Goal: Find specific page/section

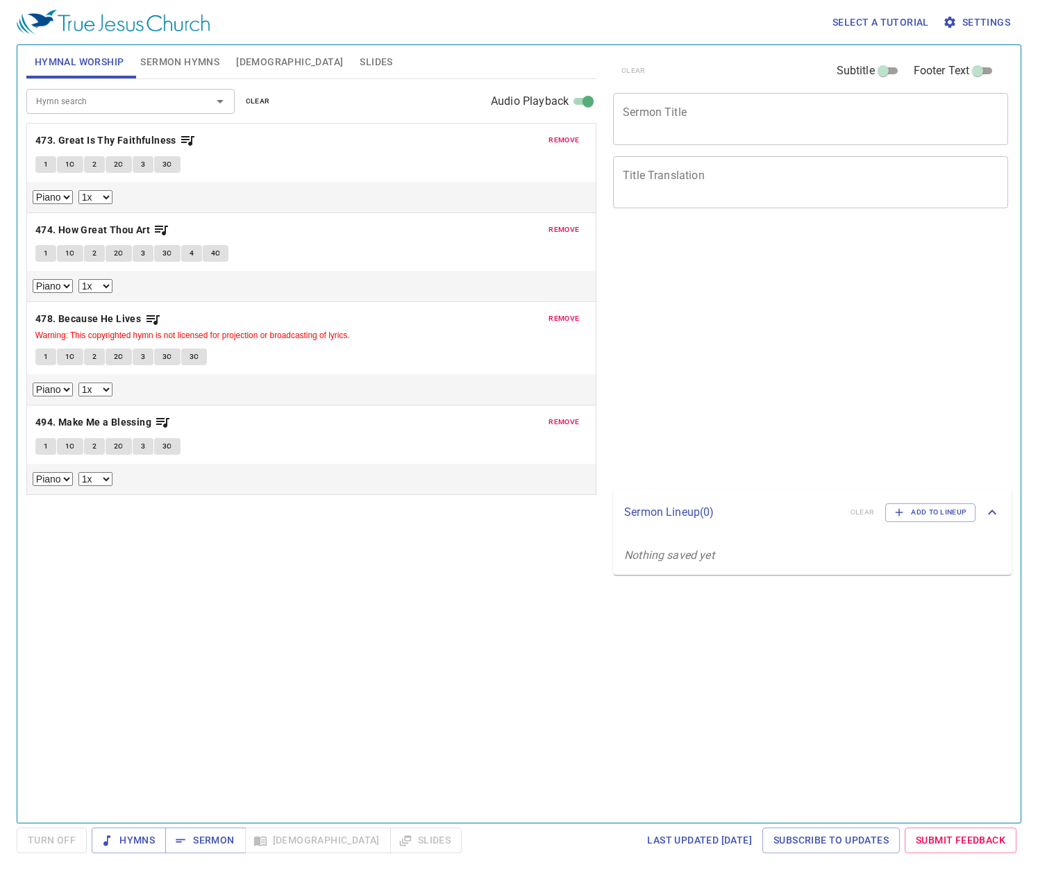
select select "1"
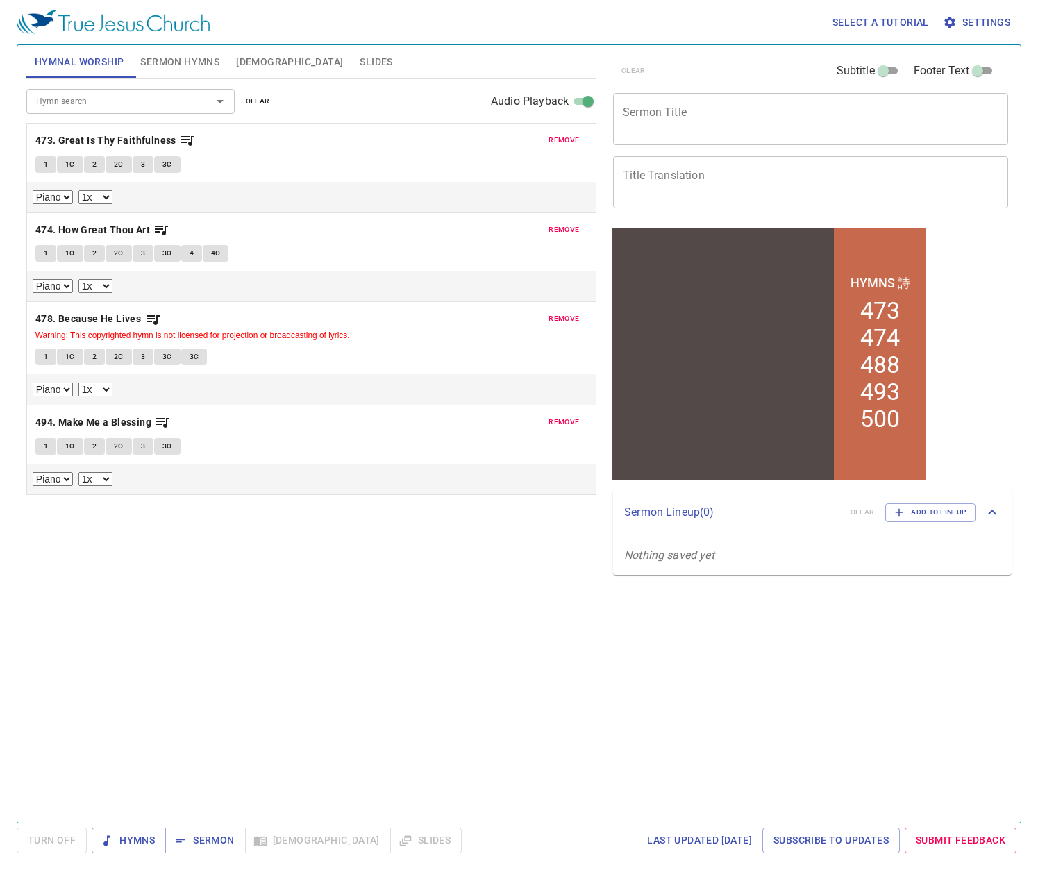
click at [188, 100] on input "Hymn search" at bounding box center [110, 101] width 159 height 16
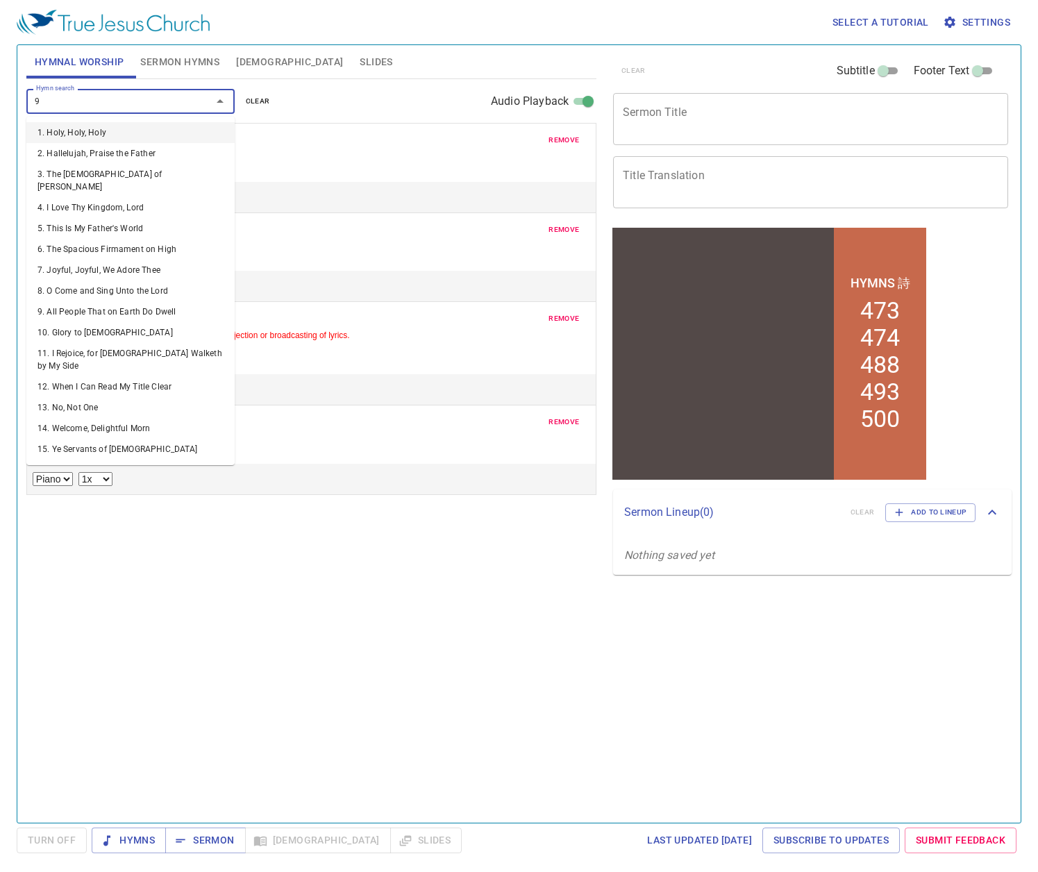
type input "97"
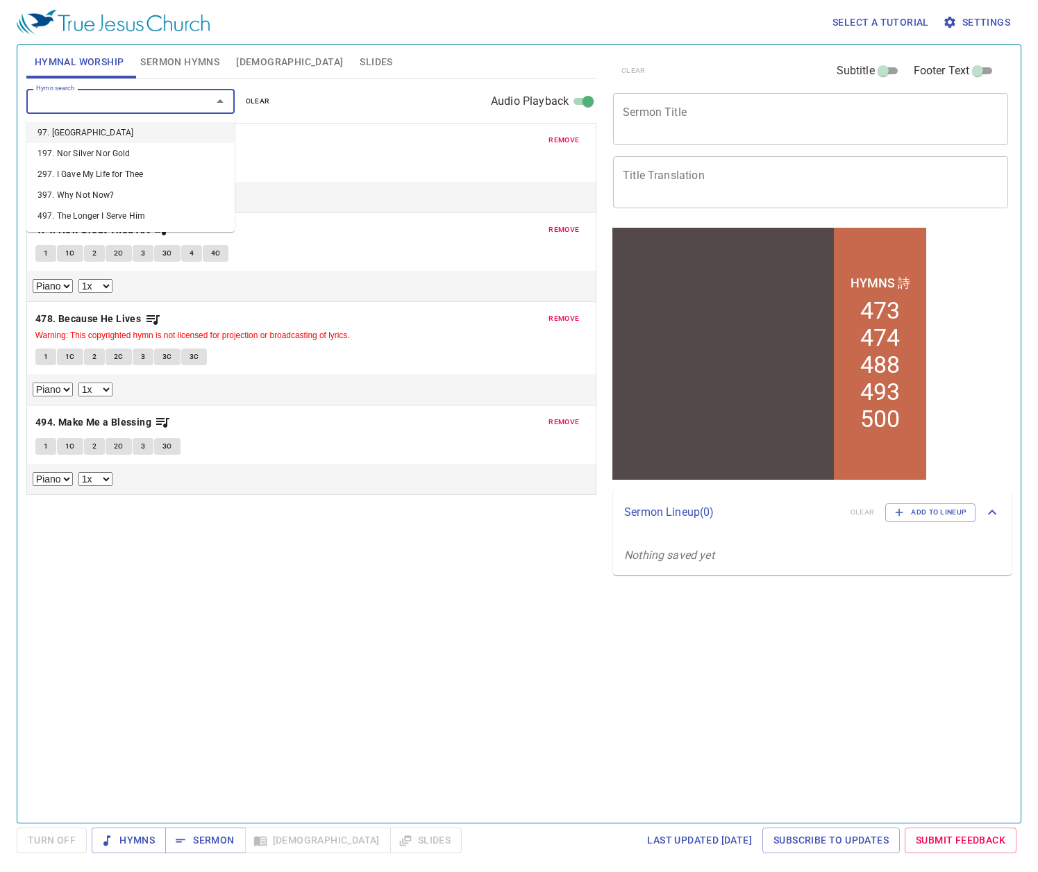
select select "1"
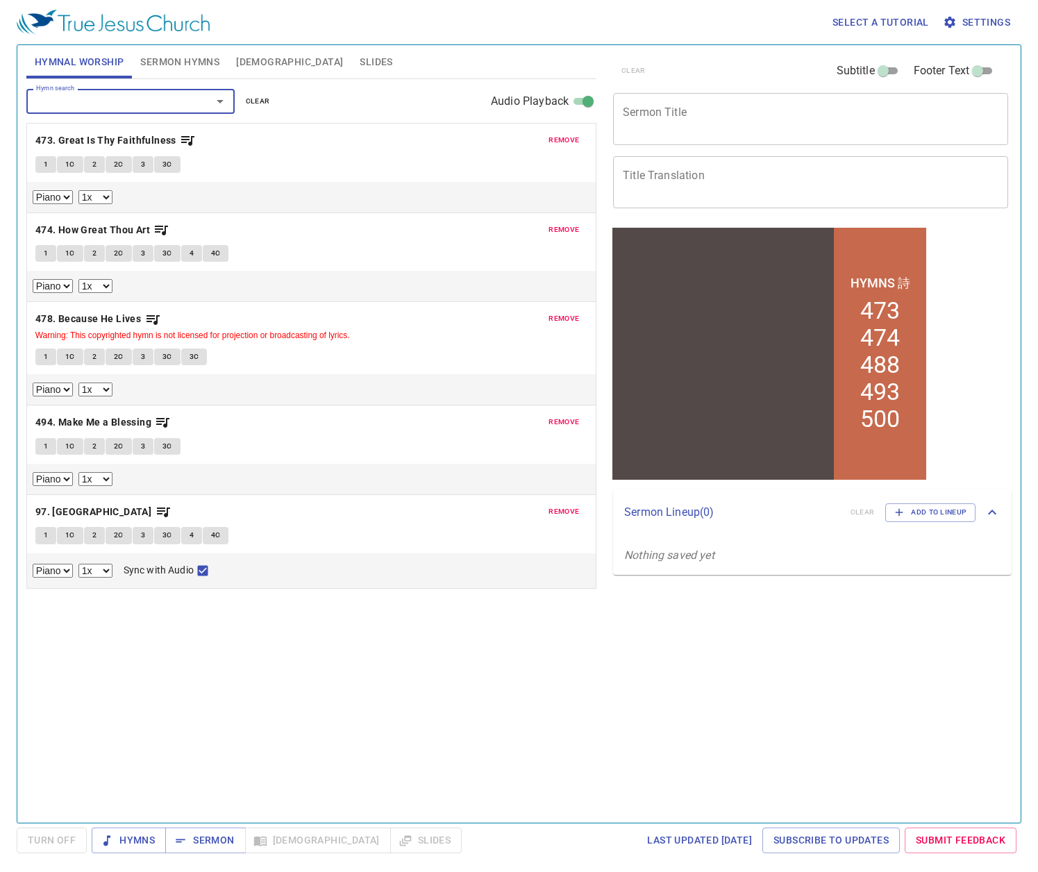
click at [40, 533] on button "1" at bounding box center [45, 535] width 21 height 17
checkbox input "false"
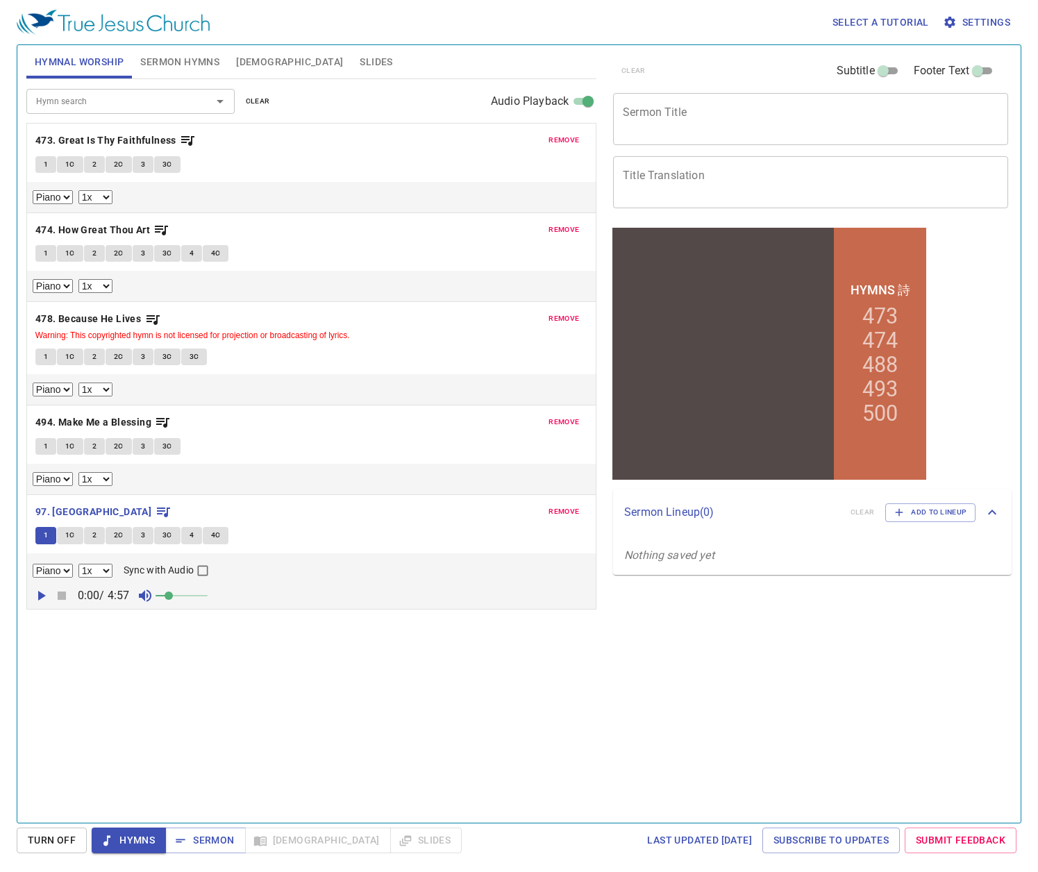
click at [69, 536] on span "1C" at bounding box center [70, 535] width 10 height 13
